Goal: Check status: Check status

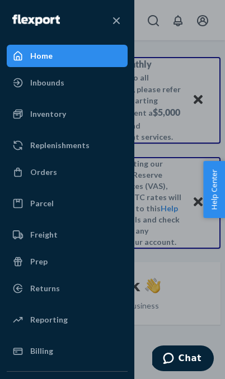
click at [88, 104] on div "Inventory" at bounding box center [67, 114] width 118 height 20
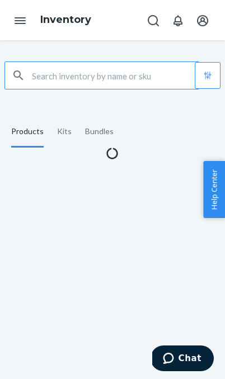
click at [148, 80] on input "text" at bounding box center [115, 75] width 166 height 27
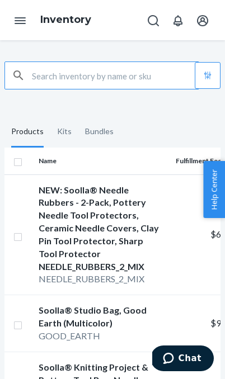
click at [11, 20] on button "Open Navigation" at bounding box center [20, 20] width 22 height 22
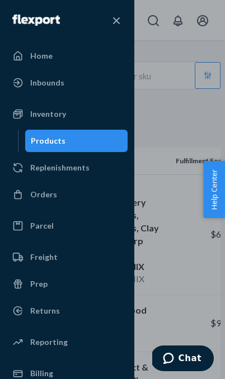
click at [70, 191] on div "Orders" at bounding box center [67, 194] width 118 height 20
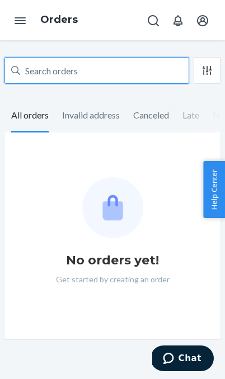
click at [116, 83] on input "text" at bounding box center [96, 70] width 184 height 27
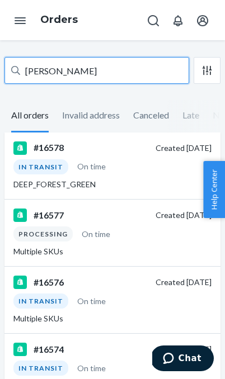
type input "[PERSON_NAME]"
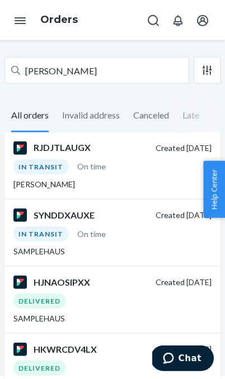
scroll to position [4, 0]
click at [23, 180] on div "[PERSON_NAME]" at bounding box center [112, 184] width 198 height 11
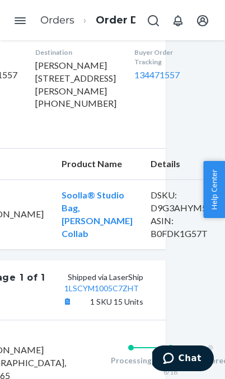
scroll to position [282, 35]
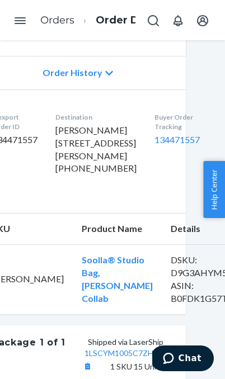
click at [154, 145] on link "134471557" at bounding box center [176, 139] width 45 height 11
